Goal: Transaction & Acquisition: Book appointment/travel/reservation

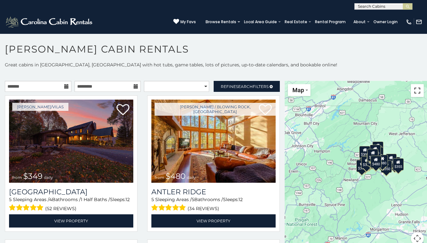
click at [412, 94] on button "Toggle fullscreen view" at bounding box center [416, 90] width 13 height 13
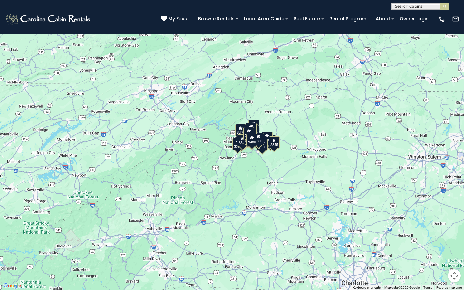
click at [279, 176] on div "$349 $480 $525 $315 $355 $635 $675 $930 $400 $451 $330 $400 $485 $460 $395 $695…" at bounding box center [232, 145] width 464 height 290
click at [426, 243] on button "Map camera controls" at bounding box center [454, 276] width 13 height 13
click at [424, 243] on button "Move up" at bounding box center [422, 243] width 13 height 13
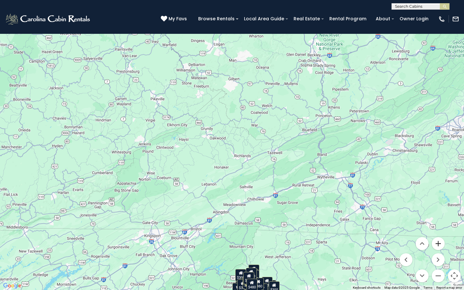
click at [426, 243] on button "Zoom in" at bounding box center [438, 243] width 13 height 13
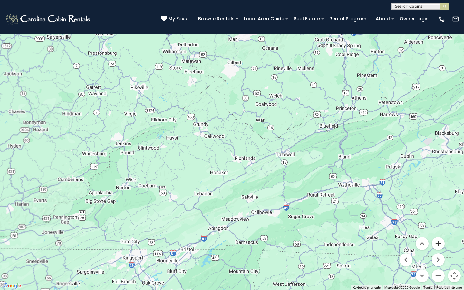
click at [426, 243] on button "Zoom in" at bounding box center [438, 243] width 13 height 13
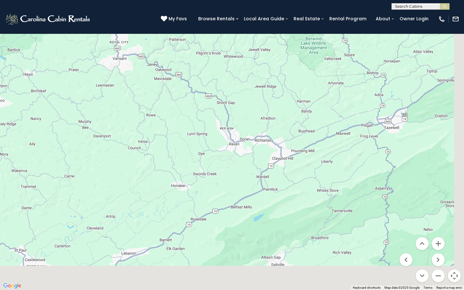
drag, startPoint x: 364, startPoint y: 240, endPoint x: 350, endPoint y: 169, distance: 71.5
click at [350, 171] on div "$349 $480 $525 $315 $355 $635 $675 $930 $400 $451 $330 $400 $485 $460 $395 $695…" at bounding box center [232, 145] width 464 height 290
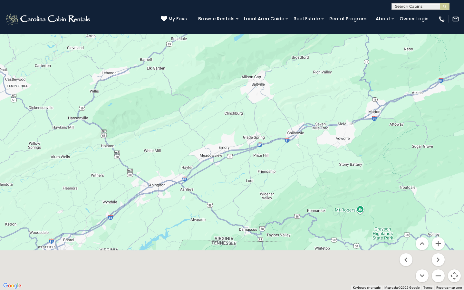
drag, startPoint x: 335, startPoint y: 211, endPoint x: 335, endPoint y: 118, distance: 92.9
click at [335, 122] on div "$349 $480 $525 $315 $355 $635 $675 $930 $400 $451 $330 $400 $485 $460 $395 $695…" at bounding box center [232, 145] width 464 height 290
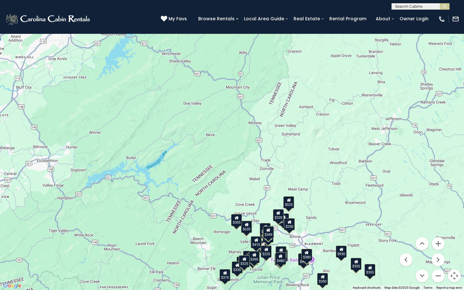
drag, startPoint x: 330, startPoint y: 196, endPoint x: 329, endPoint y: 106, distance: 90.3
click at [329, 106] on div "$349 $480 $525 $315 $355 $635 $675 $930 $400 $451 $330 $400 $485 $460 $395 $695…" at bounding box center [232, 145] width 464 height 290
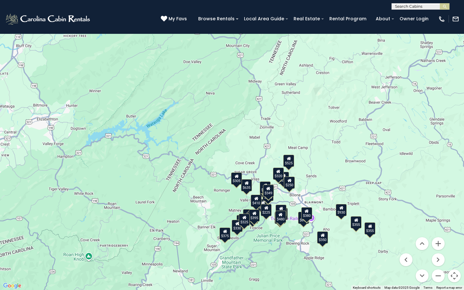
drag, startPoint x: 297, startPoint y: 139, endPoint x: 295, endPoint y: 86, distance: 52.9
click at [296, 86] on div "$349 $480 $525 $315 $355 $635 $675 $930 $400 $451 $330 $400 $485 $460 $395 $695…" at bounding box center [232, 145] width 464 height 290
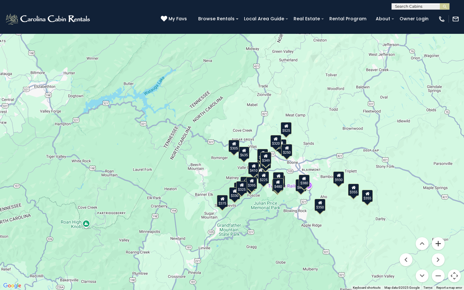
click at [426, 243] on button "Zoom in" at bounding box center [438, 243] width 13 height 13
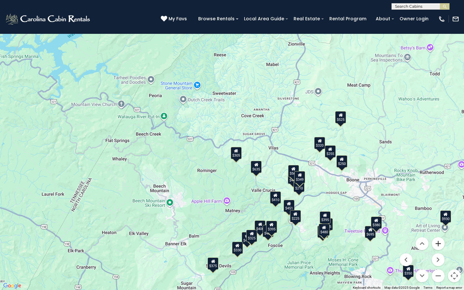
click at [426, 243] on button "Zoom in" at bounding box center [438, 243] width 13 height 13
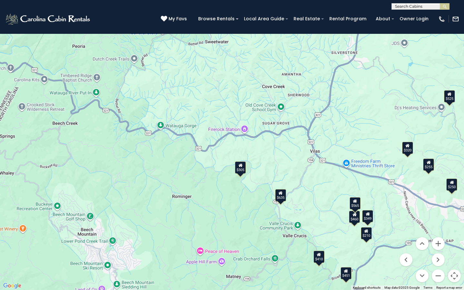
drag, startPoint x: 258, startPoint y: 247, endPoint x: 238, endPoint y: 192, distance: 58.3
click at [238, 195] on div "$349 $480 $525 $315 $355 $635 $675 $930 $400 $451 $330 $400 $485 $460 $395 $695…" at bounding box center [232, 145] width 464 height 290
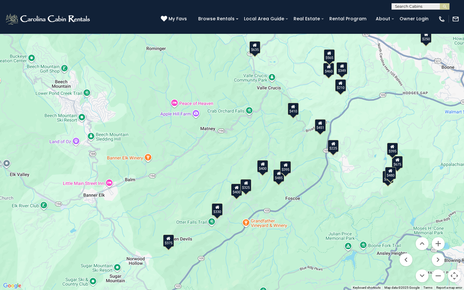
drag, startPoint x: 196, startPoint y: 226, endPoint x: 202, endPoint y: 170, distance: 56.4
click at [202, 170] on div "$349 $480 $525 $315 $355 $635 $675 $930 $400 $451 $330 $400 $485 $460 $395 $695…" at bounding box center [232, 145] width 464 height 290
click at [168, 242] on div "$375" at bounding box center [168, 241] width 11 height 12
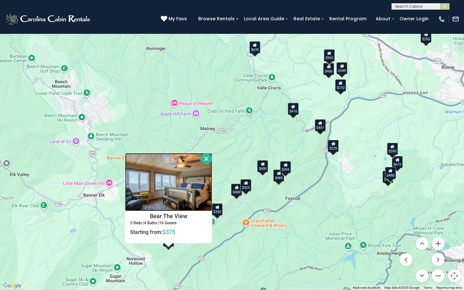
click at [206, 197] on img at bounding box center [168, 182] width 87 height 58
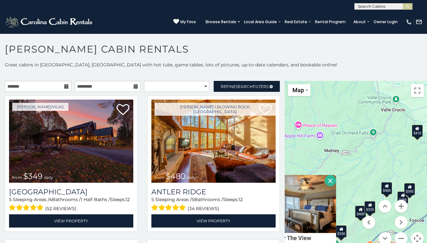
click at [66, 87] on icon at bounding box center [66, 86] width 5 height 5
click at [56, 86] on input "text" at bounding box center [38, 86] width 66 height 11
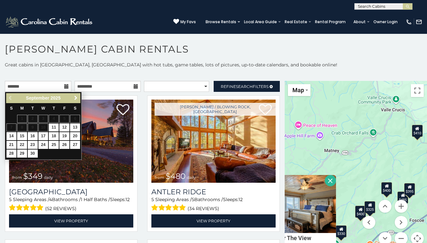
click at [75, 98] on span "Next" at bounding box center [75, 97] width 5 height 5
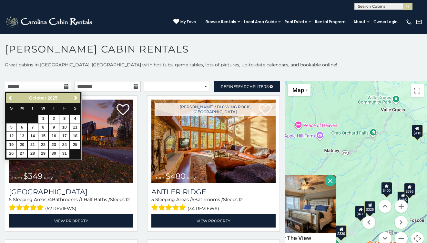
click at [75, 98] on span "Next" at bounding box center [75, 97] width 5 height 5
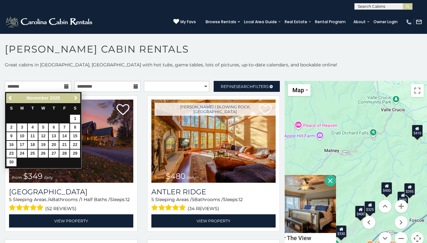
click at [75, 98] on span "Next" at bounding box center [75, 97] width 5 height 5
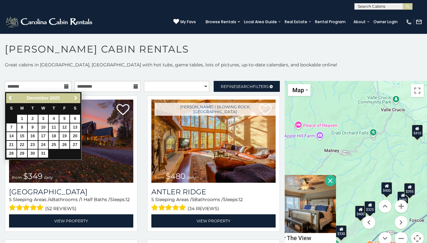
click at [75, 98] on span "Next" at bounding box center [75, 97] width 5 height 5
click at [54, 117] on link "1" at bounding box center [54, 119] width 10 height 8
type input "**********"
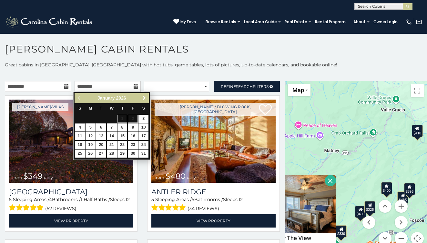
click at [84, 126] on link "4" at bounding box center [80, 127] width 10 height 8
type input "**********"
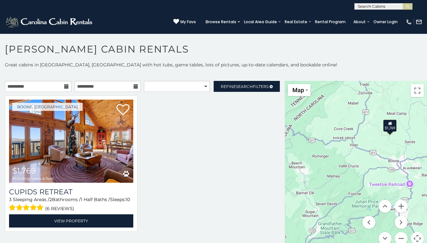
click at [389, 123] on icon at bounding box center [389, 123] width 4 height 5
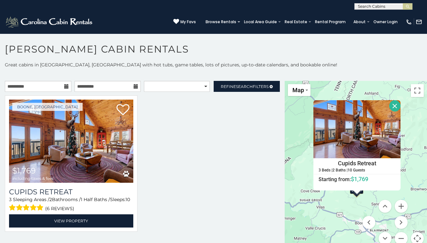
click at [308, 204] on div "$1,769 Cupids Retreat 3 Beds | 2 Baths | 10 Guests Distance from your point: %d…" at bounding box center [355, 167] width 142 height 172
click at [203, 184] on div at bounding box center [142, 167] width 284 height 144
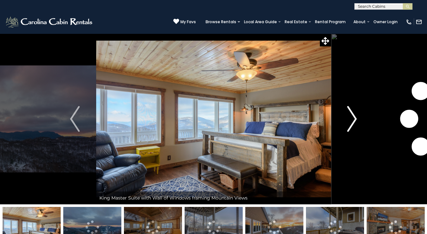
click at [353, 123] on img "Next" at bounding box center [352, 119] width 10 height 26
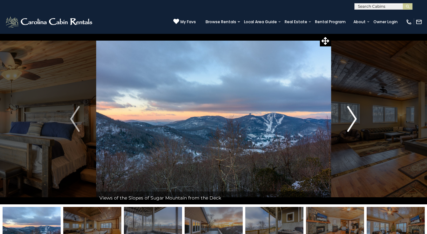
click at [350, 121] on img "Next" at bounding box center [352, 119] width 10 height 26
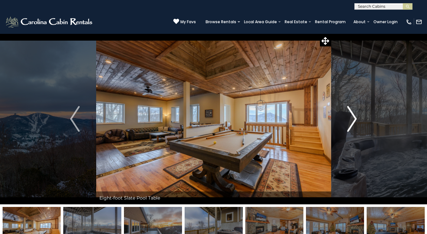
click at [350, 121] on img "Next" at bounding box center [352, 119] width 10 height 26
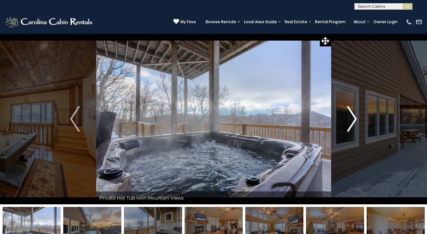
click at [350, 121] on img "Next" at bounding box center [352, 119] width 10 height 26
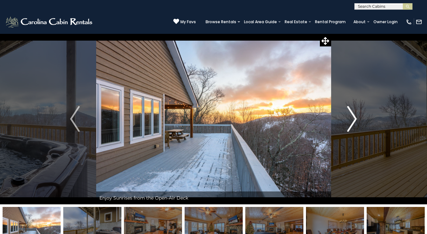
click at [350, 121] on img "Next" at bounding box center [352, 119] width 10 height 26
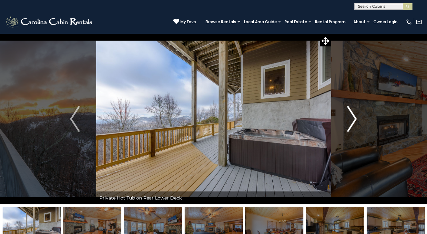
click at [350, 121] on img "Next" at bounding box center [352, 119] width 10 height 26
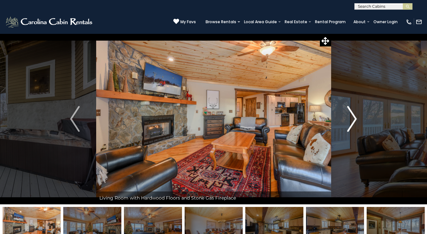
click at [350, 121] on img "Next" at bounding box center [352, 119] width 10 height 26
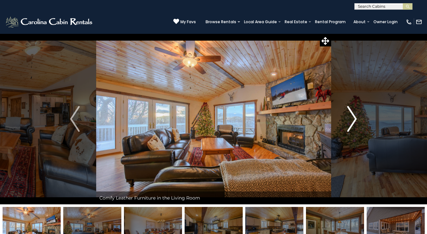
click at [350, 121] on img "Next" at bounding box center [352, 119] width 10 height 26
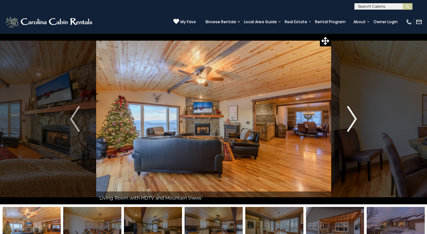
click at [350, 121] on img "Next" at bounding box center [352, 119] width 10 height 26
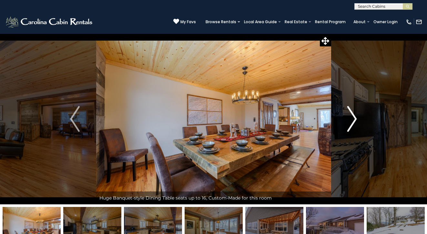
click at [350, 121] on img "Next" at bounding box center [352, 119] width 10 height 26
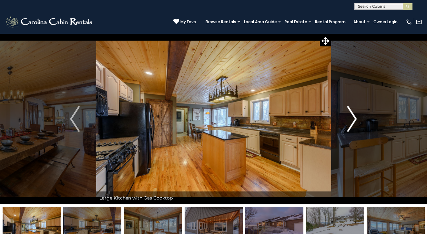
click at [350, 121] on img "Next" at bounding box center [352, 119] width 10 height 26
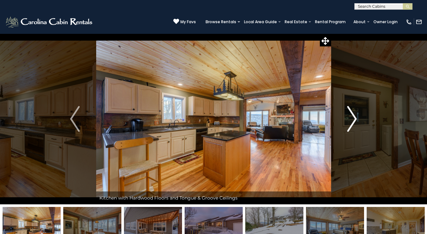
click at [350, 121] on img "Next" at bounding box center [352, 119] width 10 height 26
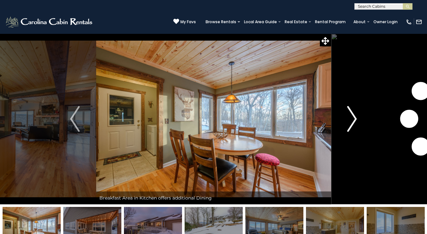
click at [350, 121] on img "Next" at bounding box center [352, 119] width 10 height 26
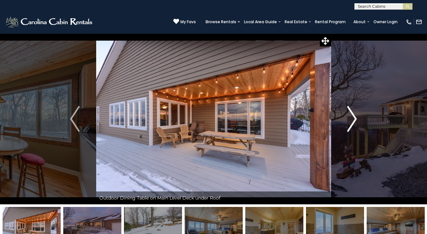
click at [350, 121] on img "Next" at bounding box center [352, 119] width 10 height 26
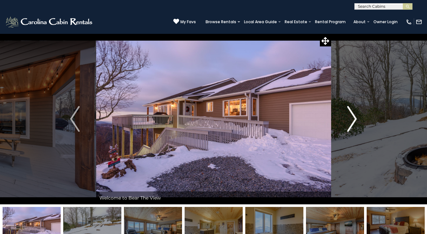
click at [350, 121] on img "Next" at bounding box center [352, 119] width 10 height 26
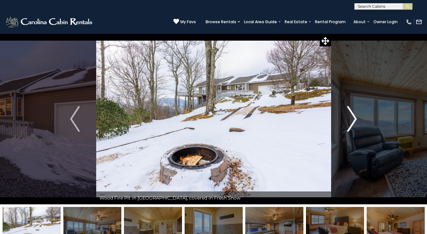
click at [350, 121] on img "Next" at bounding box center [352, 119] width 10 height 26
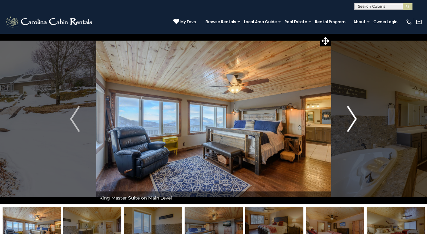
click at [350, 121] on img "Next" at bounding box center [352, 119] width 10 height 26
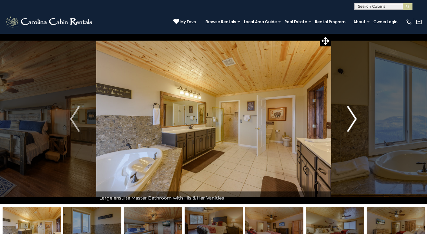
click at [350, 121] on img "Next" at bounding box center [352, 119] width 10 height 26
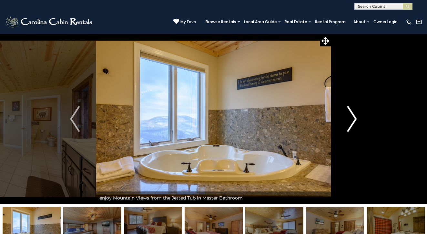
click at [350, 121] on img "Next" at bounding box center [352, 119] width 10 height 26
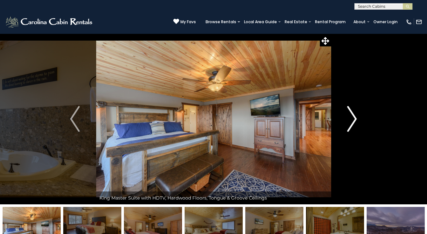
click at [350, 121] on img "Next" at bounding box center [352, 119] width 10 height 26
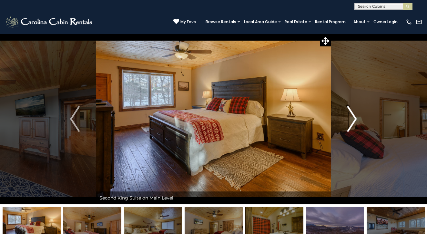
click at [350, 121] on img "Next" at bounding box center [352, 119] width 10 height 26
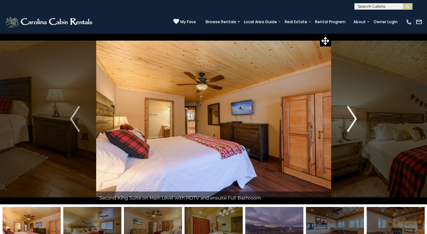
click at [350, 121] on img "Next" at bounding box center [352, 119] width 10 height 26
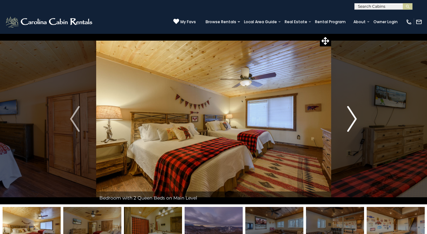
click at [350, 121] on img "Next" at bounding box center [352, 119] width 10 height 26
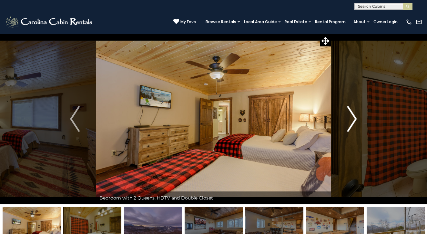
click at [350, 121] on img "Next" at bounding box center [352, 119] width 10 height 26
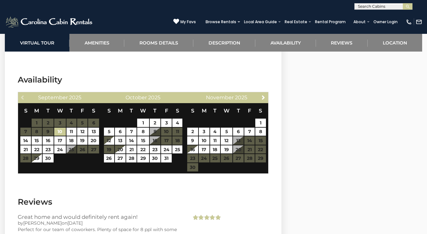
scroll to position [1246, 0]
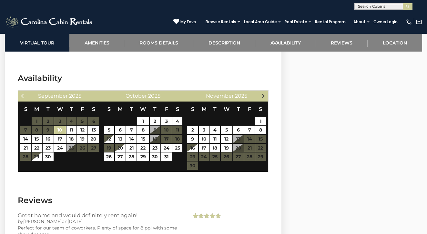
click at [261, 96] on span "Next" at bounding box center [263, 95] width 5 height 5
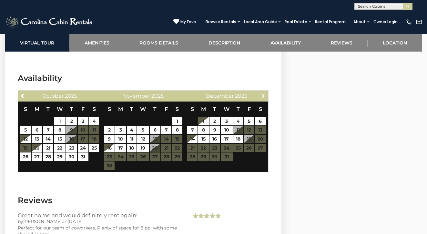
click at [261, 96] on span "Next" at bounding box center [263, 95] width 5 height 5
